Goal: Task Accomplishment & Management: Manage account settings

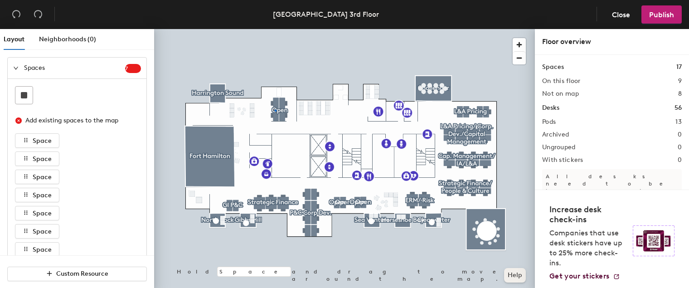
click at [275, 29] on div at bounding box center [344, 29] width 381 height 0
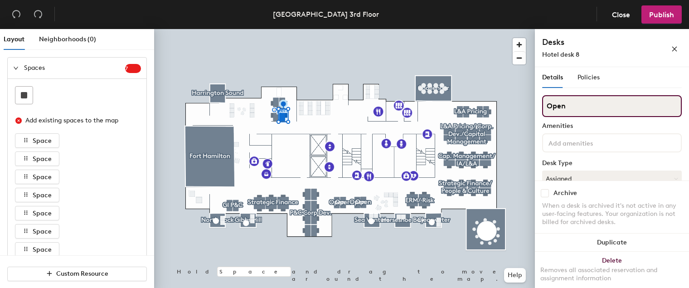
click at [587, 107] on input "Open" at bounding box center [612, 106] width 140 height 22
type input "O"
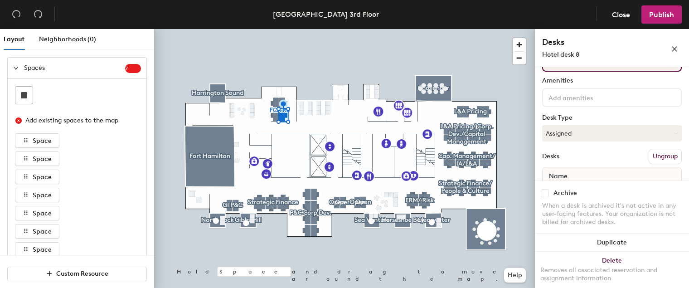
scroll to position [82, 0]
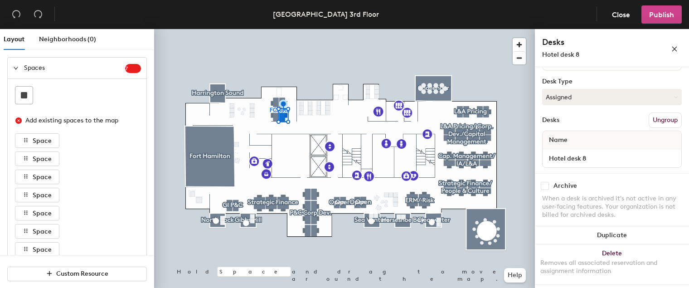
type input "FCA Re"
click at [663, 12] on span "Publish" at bounding box center [661, 14] width 25 height 9
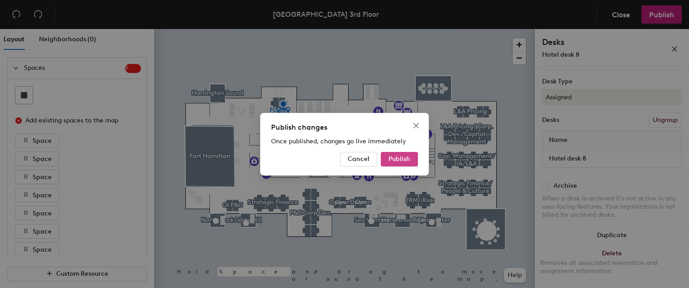
click at [404, 160] on span "Publish" at bounding box center [400, 159] width 22 height 8
